Goal: Find specific page/section: Find specific page/section

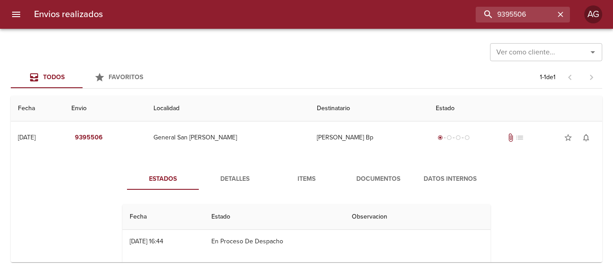
scroll to position [90, 0]
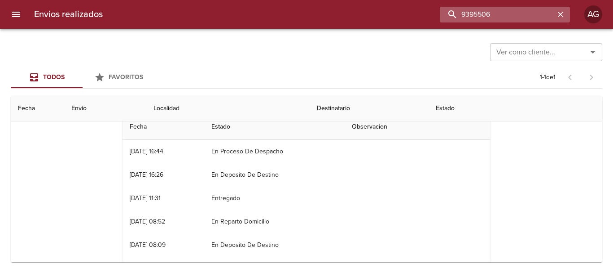
click at [508, 22] on input "9395506" at bounding box center [497, 15] width 115 height 16
paste input "429927"
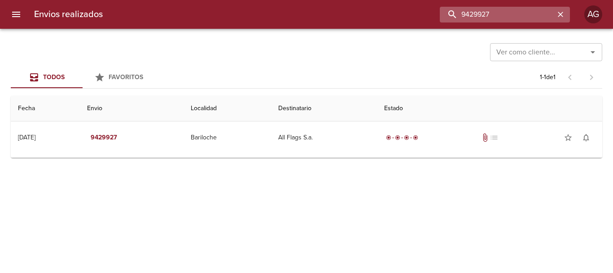
scroll to position [0, 0]
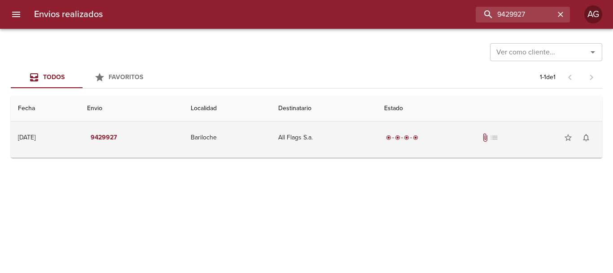
click at [377, 150] on td "All Flags S.a." at bounding box center [324, 137] width 106 height 32
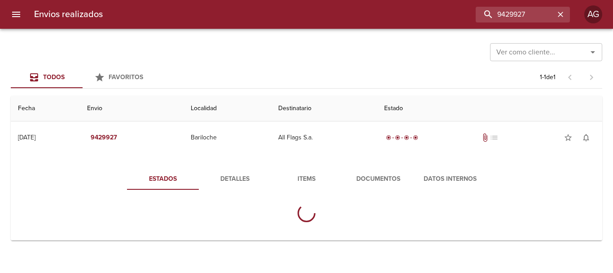
click at [365, 173] on span "Documentos" at bounding box center [378, 178] width 61 height 11
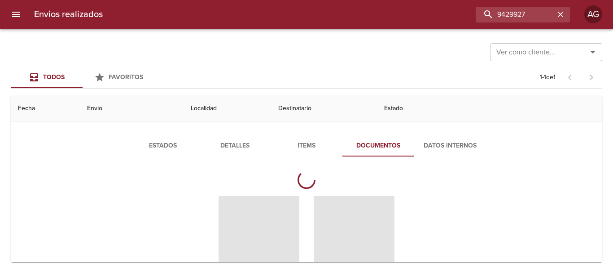
scroll to position [90, 0]
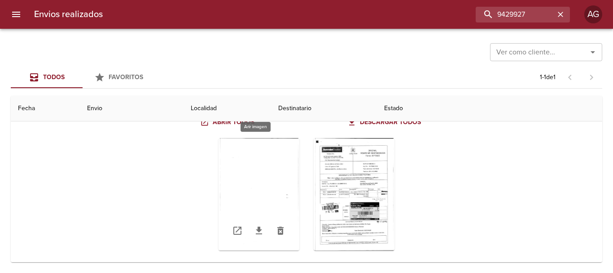
click at [250, 190] on div "Tabla de envíos del cliente" at bounding box center [259, 194] width 81 height 112
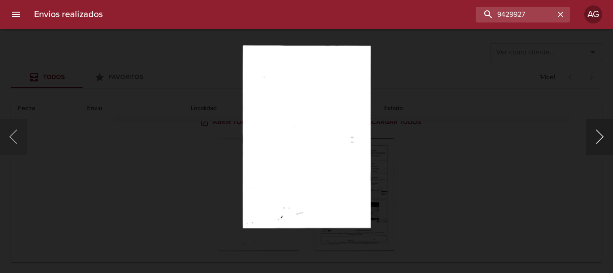
click at [589, 139] on button "Siguiente" at bounding box center [599, 137] width 27 height 36
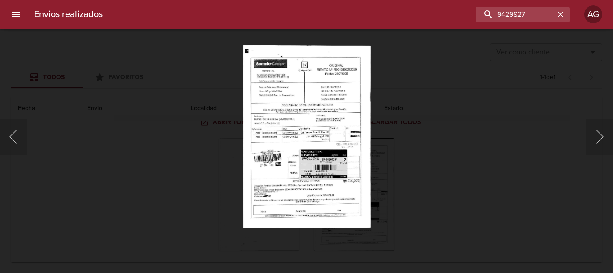
click at [471, 157] on div "Lightbox" at bounding box center [306, 136] width 613 height 273
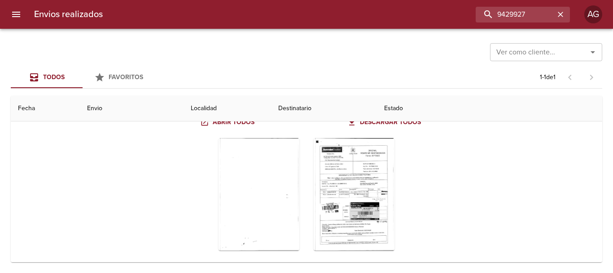
scroll to position [0, 0]
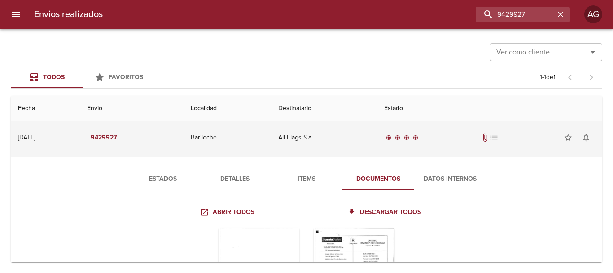
click at [349, 145] on td "All Flags S.a." at bounding box center [324, 137] width 106 height 32
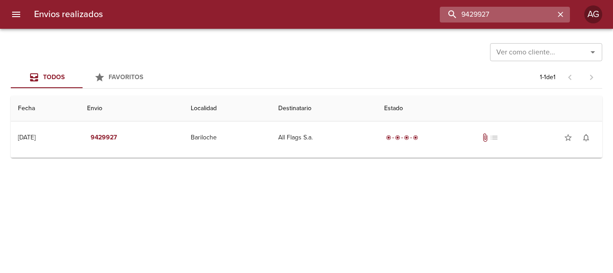
click at [524, 21] on input "9429927" at bounding box center [497, 15] width 115 height 16
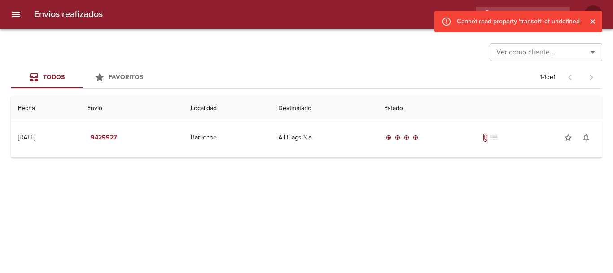
click at [589, 23] on icon "Cerrar" at bounding box center [593, 21] width 9 height 9
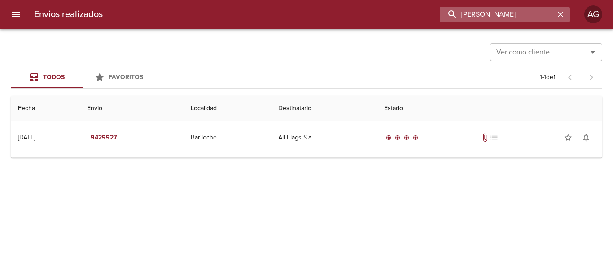
click at [541, 19] on input "[PERSON_NAME]" at bounding box center [497, 15] width 115 height 16
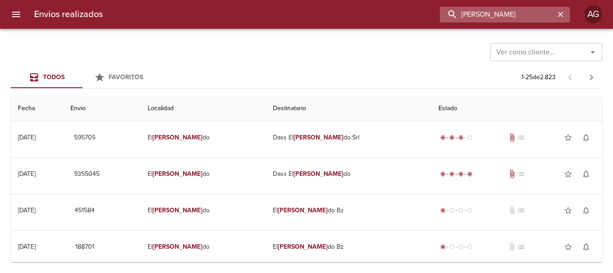
click at [541, 19] on input "[PERSON_NAME]" at bounding box center [497, 15] width 115 height 16
type input "[PERSON_NAME]"
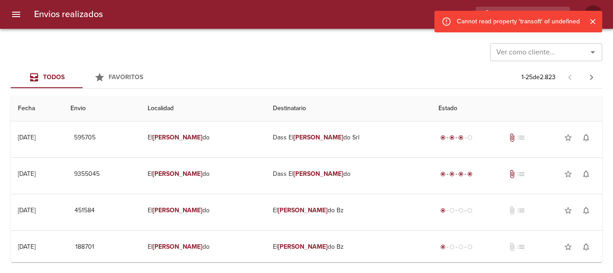
click at [595, 19] on icon "Cerrar" at bounding box center [592, 21] width 5 height 5
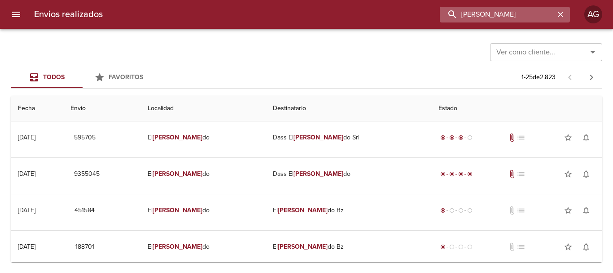
click at [536, 18] on input "[PERSON_NAME]" at bounding box center [497, 15] width 115 height 16
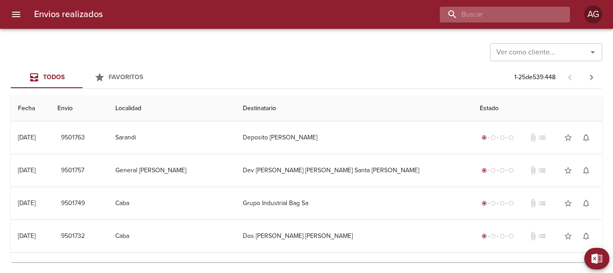
click at [506, 16] on input "buscar" at bounding box center [497, 15] width 115 height 16
type input "all flags"
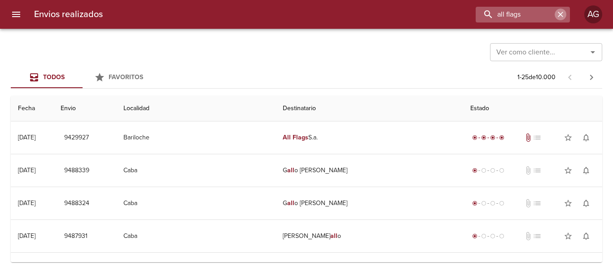
click at [558, 12] on icon "button" at bounding box center [560, 14] width 9 height 9
